Goal: Task Accomplishment & Management: Manage account settings

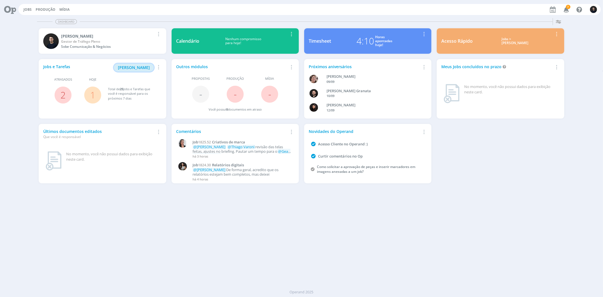
click at [135, 69] on span "[PERSON_NAME]" at bounding box center [134, 67] width 32 height 5
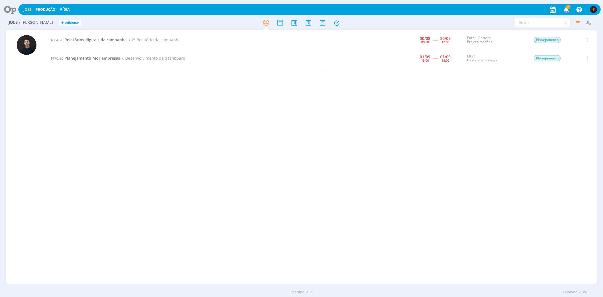
click at [96, 57] on span "Planejamento Mor empresas" at bounding box center [92, 57] width 56 height 5
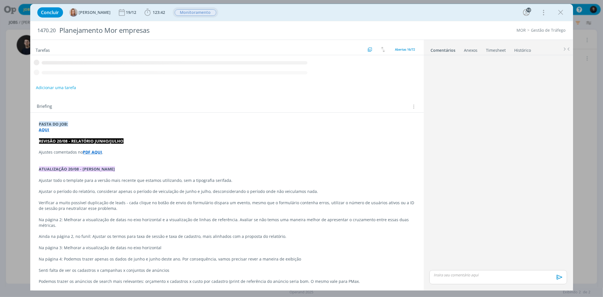
click at [149, 11] on icon "dialog" at bounding box center [147, 12] width 8 height 8
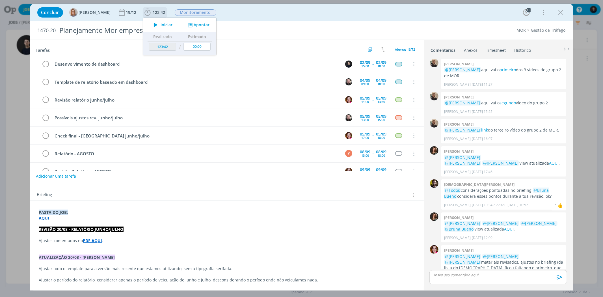
scroll to position [442, 0]
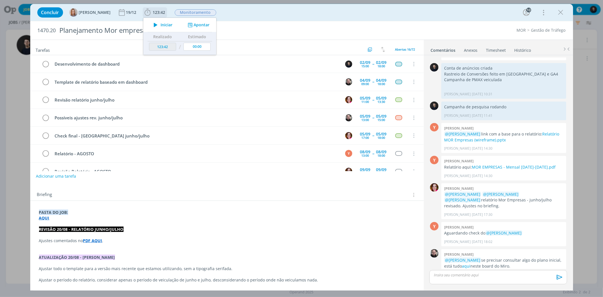
click at [164, 23] on span "Iniciar" at bounding box center [167, 25] width 12 height 4
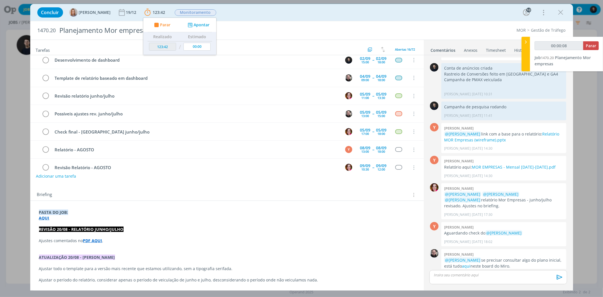
scroll to position [0, 0]
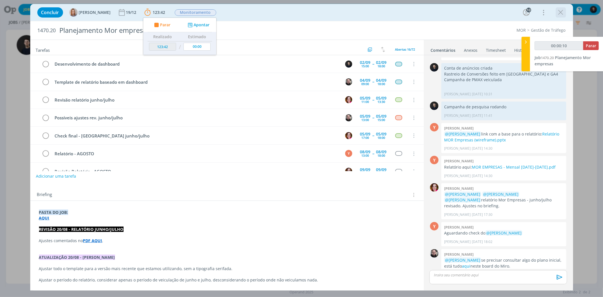
click at [559, 11] on icon "dialog" at bounding box center [561, 12] width 8 height 8
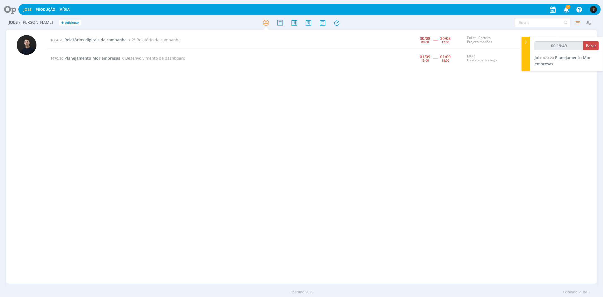
drag, startPoint x: 572, startPoint y: 55, endPoint x: 544, endPoint y: 60, distance: 28.1
click at [572, 55] on span "Planejamento Mor empresas" at bounding box center [563, 61] width 56 height 12
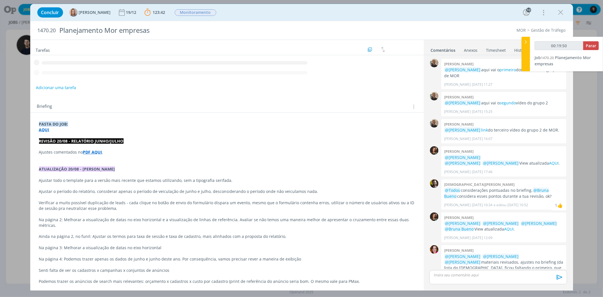
scroll to position [442, 0]
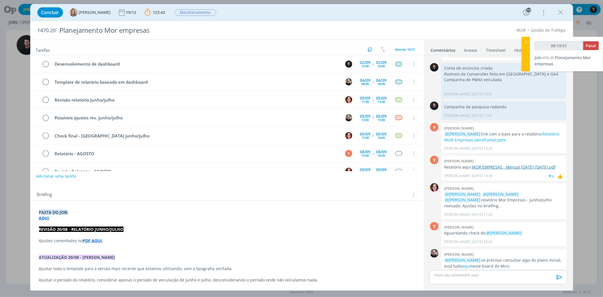
click at [507, 164] on link "MOR EMPRESAS - Mensal [DATE]-[DATE].pdf" at bounding box center [514, 166] width 84 height 5
click at [21, 16] on div "Concluir [PERSON_NAME] 19/12 123:42 Parar Apontar Data * [DATE] Horas * 00:00 T…" at bounding box center [301, 148] width 603 height 297
click at [563, 13] on icon "dialog" at bounding box center [561, 12] width 8 height 8
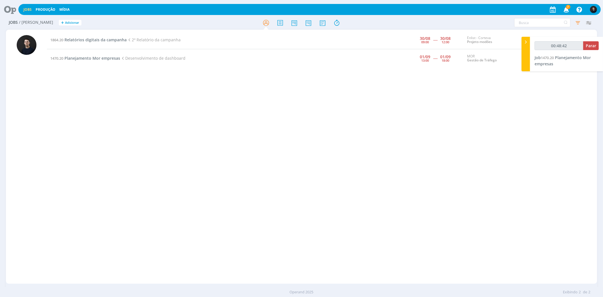
click at [13, 9] on icon at bounding box center [8, 9] width 12 height 11
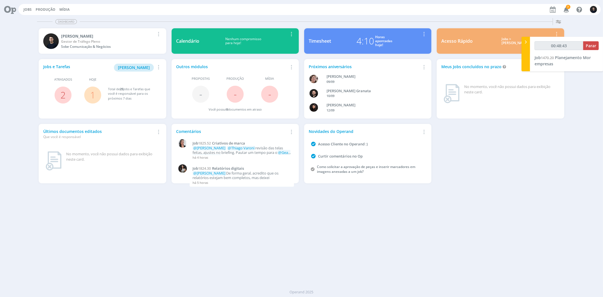
click at [375, 39] on div "4:10 Horas apontadas hoje!" at bounding box center [374, 41] width 87 height 14
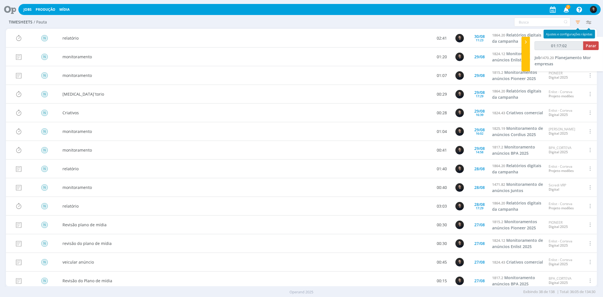
click at [578, 22] on icon "button" at bounding box center [578, 22] width 10 height 10
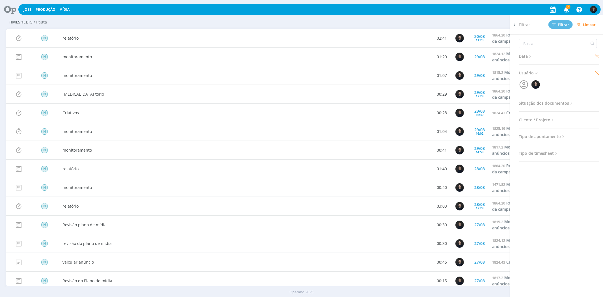
click at [531, 54] on icon at bounding box center [530, 56] width 5 height 5
click at [466, 21] on div "Configurar exibição Ordenação Ordenação padrão Tipo de timesheet Tipo de aponta…" at bounding box center [498, 22] width 191 height 9
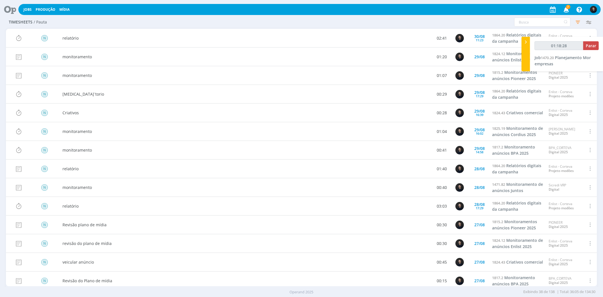
type input "01:18:29"
click at [589, 49] on button "Parar" at bounding box center [591, 45] width 16 height 9
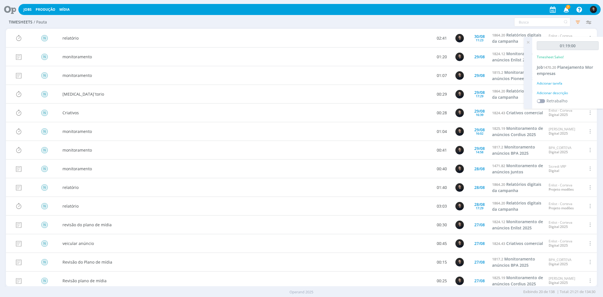
click at [555, 92] on div "Adicionar descrição" at bounding box center [568, 92] width 62 height 5
click at [559, 95] on textarea at bounding box center [567, 102] width 59 height 20
type textarea "dash"
click at [591, 139] on span "Salvar" at bounding box center [589, 138] width 12 height 5
